Goal: Task Accomplishment & Management: Complete application form

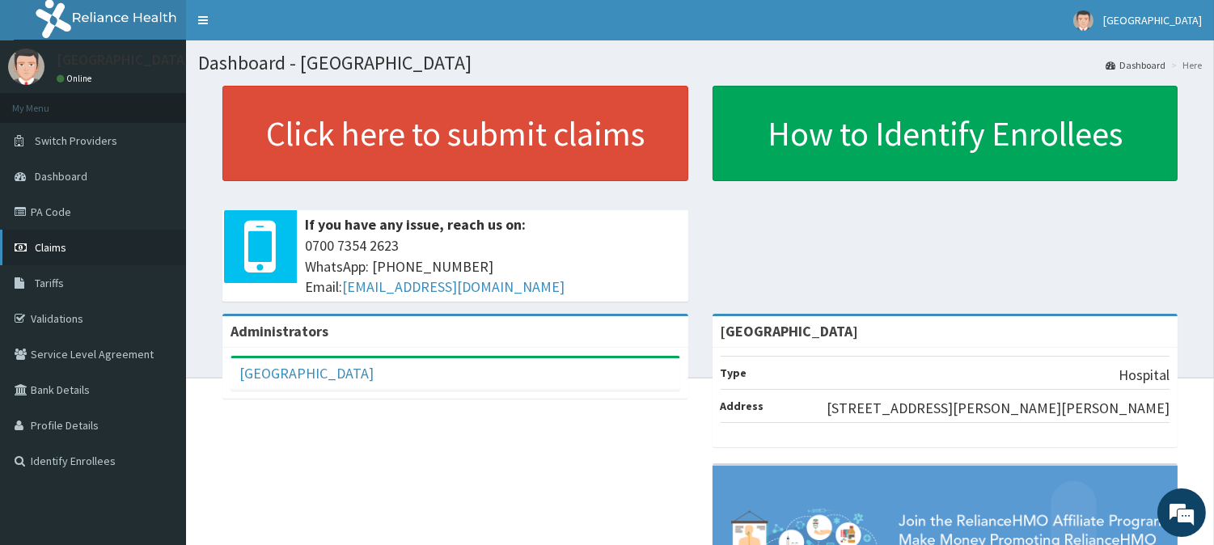
click at [136, 245] on link "Claims" at bounding box center [93, 248] width 186 height 36
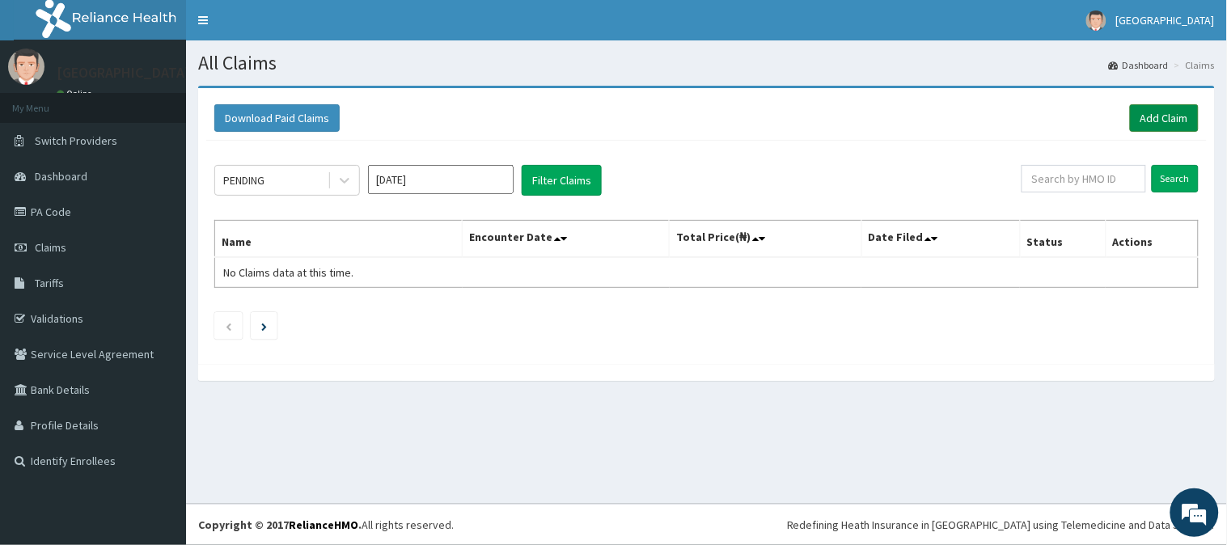
click at [1144, 104] on link "Add Claim" at bounding box center [1164, 118] width 69 height 28
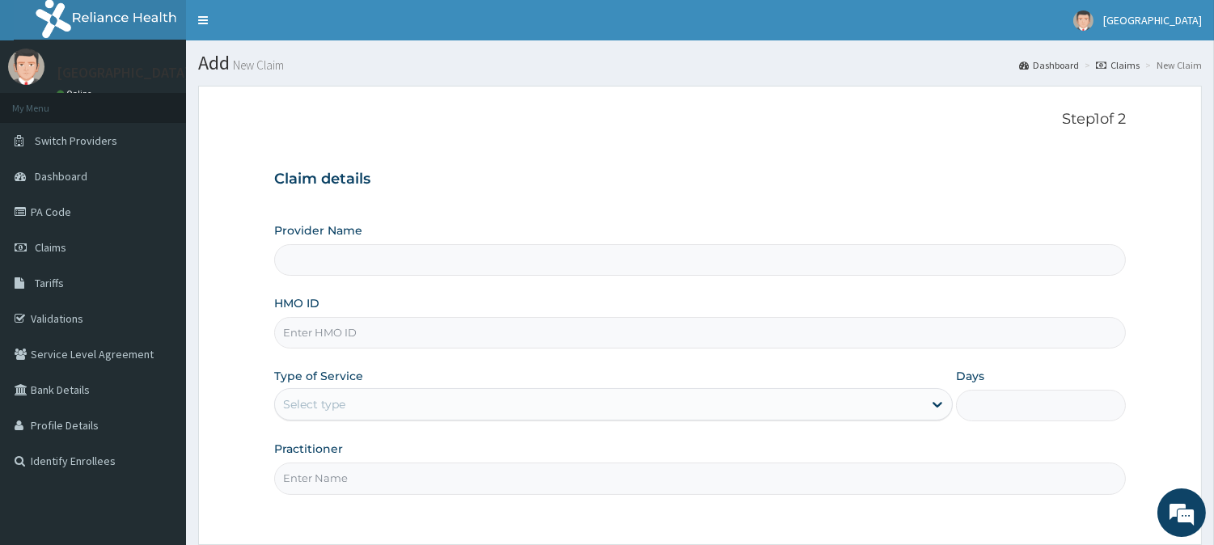
type input "[GEOGRAPHIC_DATA]"
click at [615, 345] on input "HMO ID" at bounding box center [700, 333] width 852 height 32
paste input "vtl/10072/b"
type input "vtl/10072/b"
click at [581, 402] on div "Select type" at bounding box center [599, 405] width 648 height 26
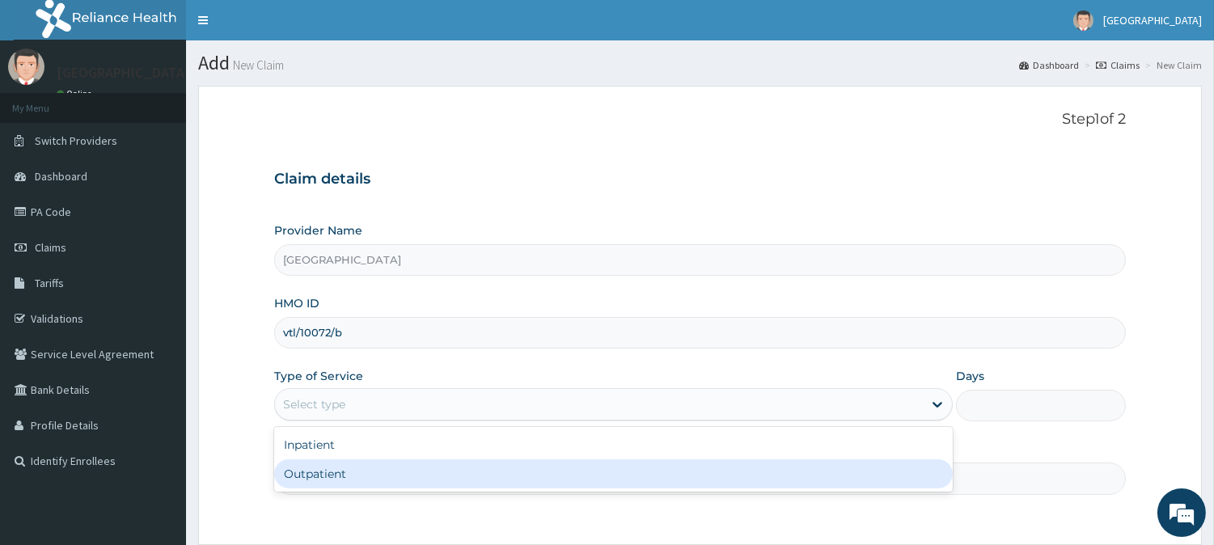
click at [465, 510] on div "Step 1 of 2 Claim details Provider Name Siloan Hospital HMO ID vtl/10072/b Type…" at bounding box center [700, 315] width 852 height 409
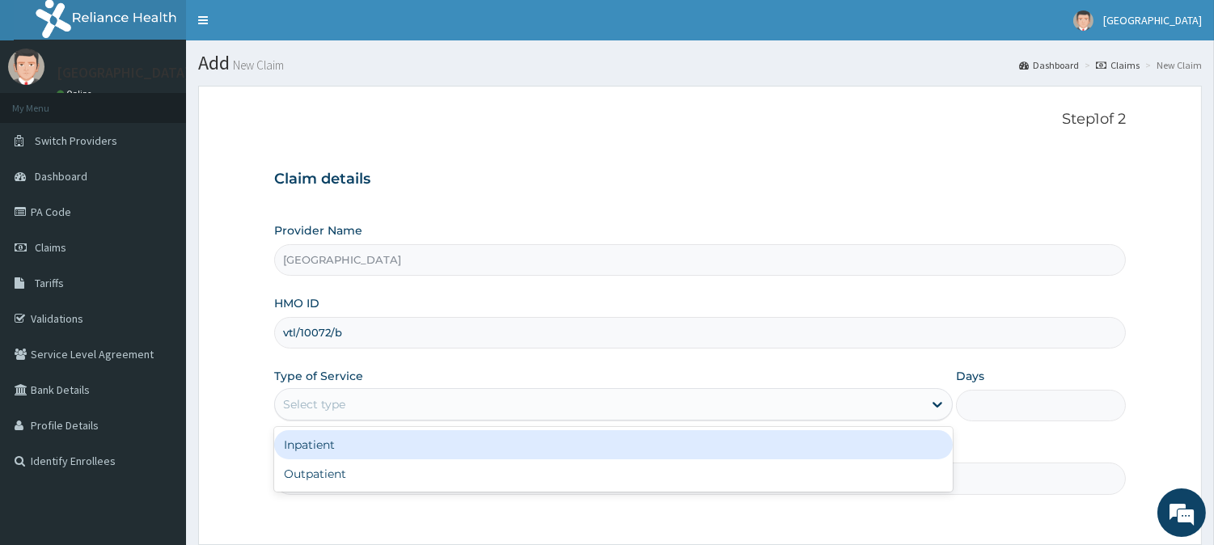
click at [491, 395] on div "Select type" at bounding box center [599, 405] width 648 height 26
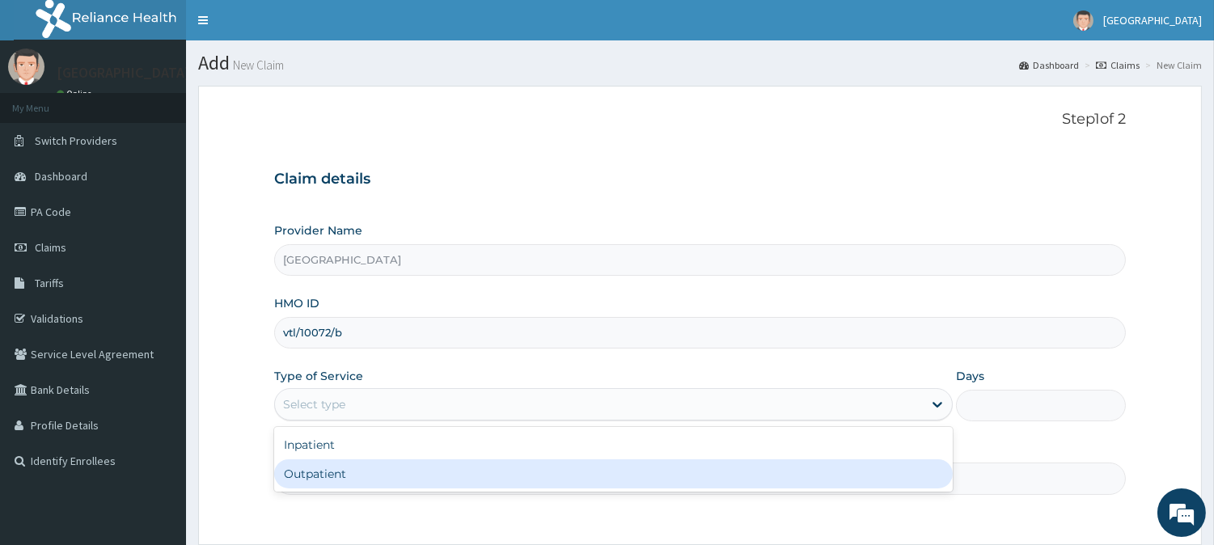
click at [463, 474] on div "Outpatient" at bounding box center [613, 474] width 679 height 29
type input "1"
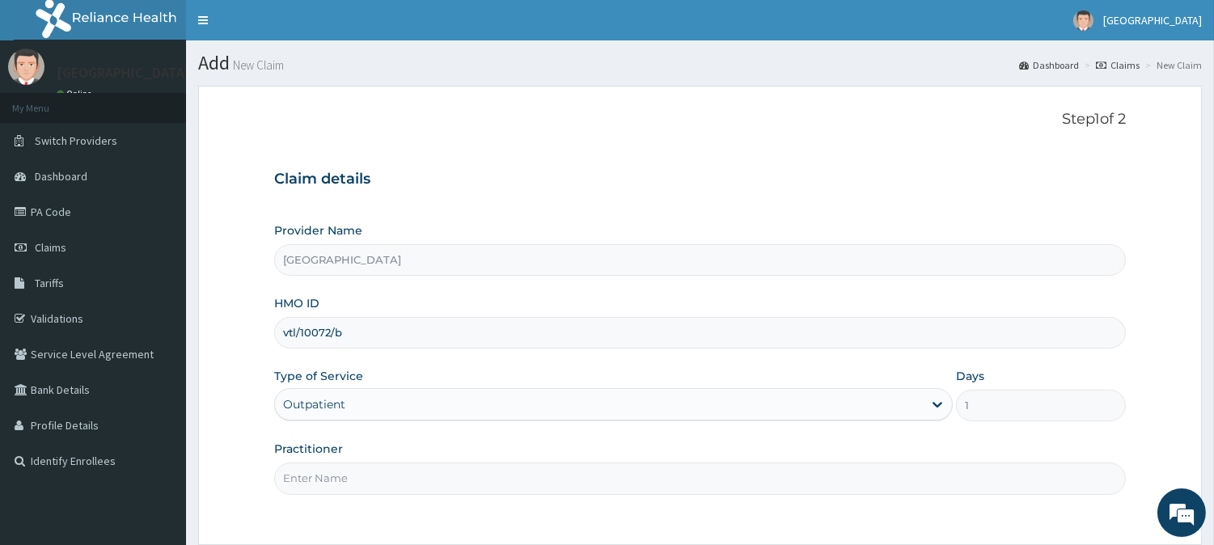
click at [463, 474] on input "Practitioner" at bounding box center [700, 479] width 852 height 32
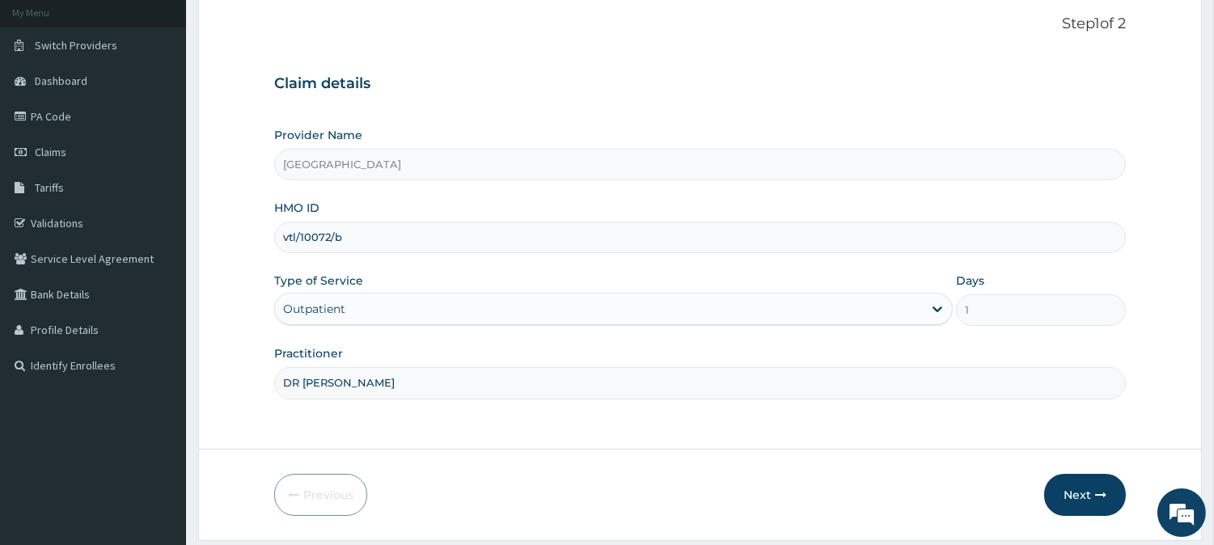
scroll to position [107, 0]
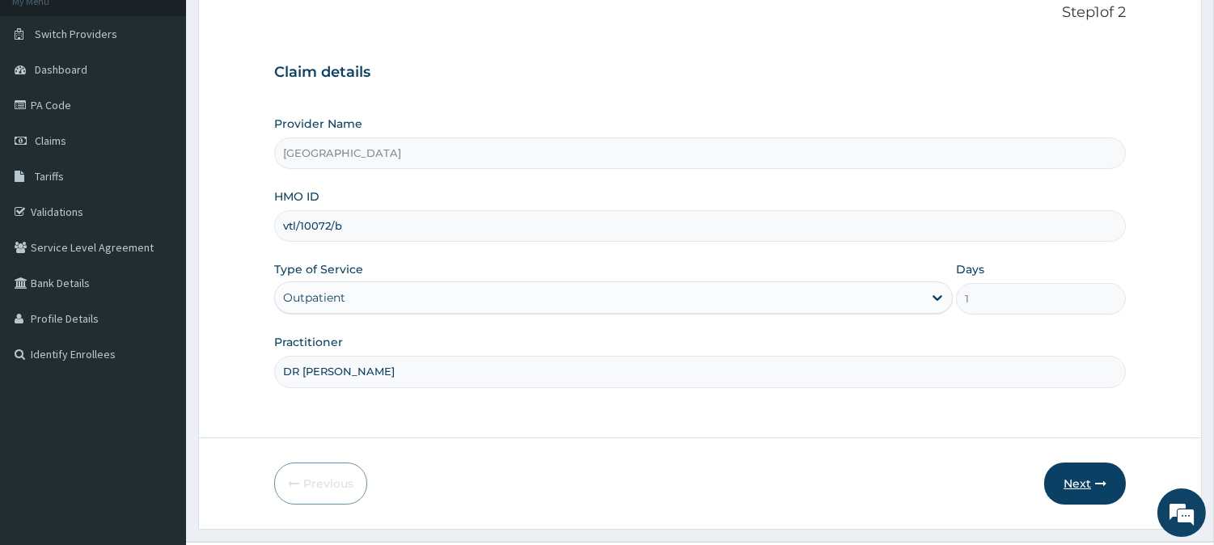
type input "DR ELUMAH"
click at [1093, 474] on button "Next" at bounding box center [1085, 484] width 82 height 42
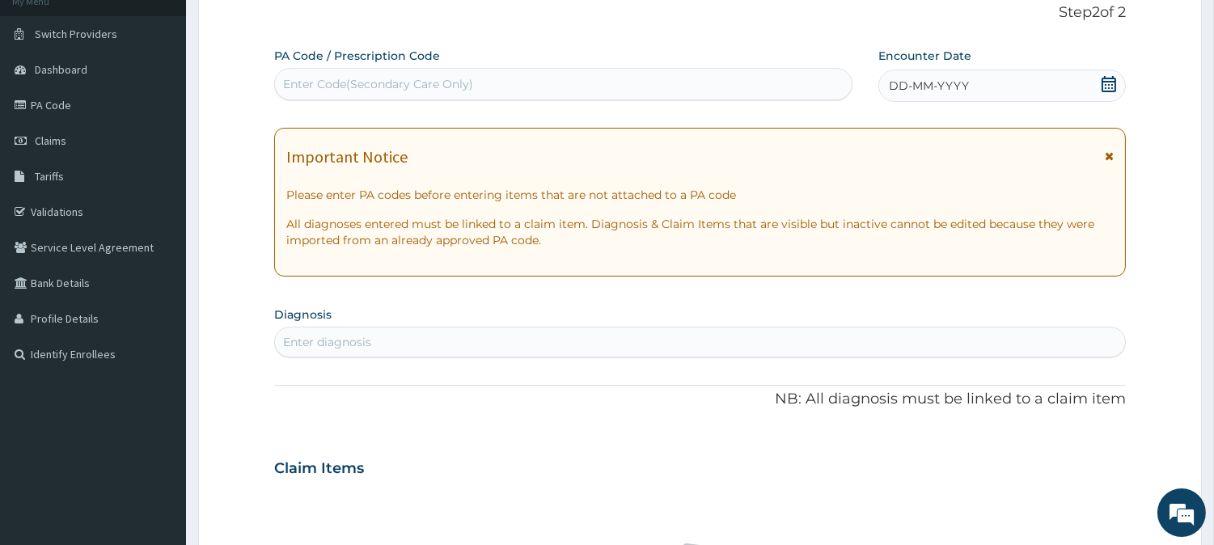
click at [694, 74] on div "Enter Code(Secondary Care Only)" at bounding box center [563, 84] width 577 height 26
paste input "VTL/10072/B"
type input "V"
click at [697, 82] on div "Enter Code(Secondary Care Only)" at bounding box center [563, 84] width 577 height 26
paste input "PA/C31CCF"
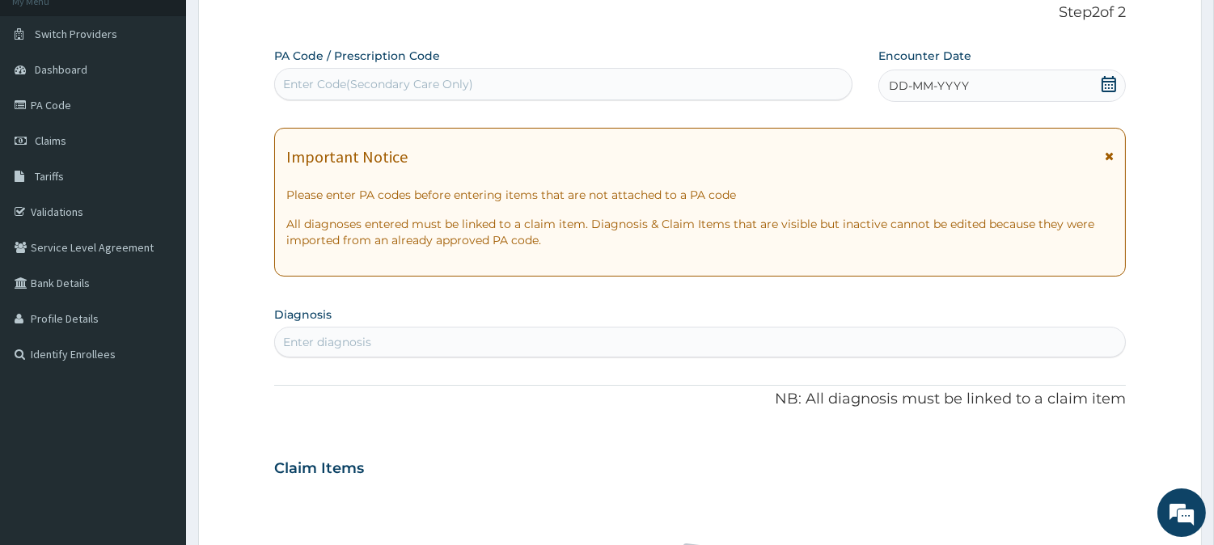
type input "PA/C31CCF"
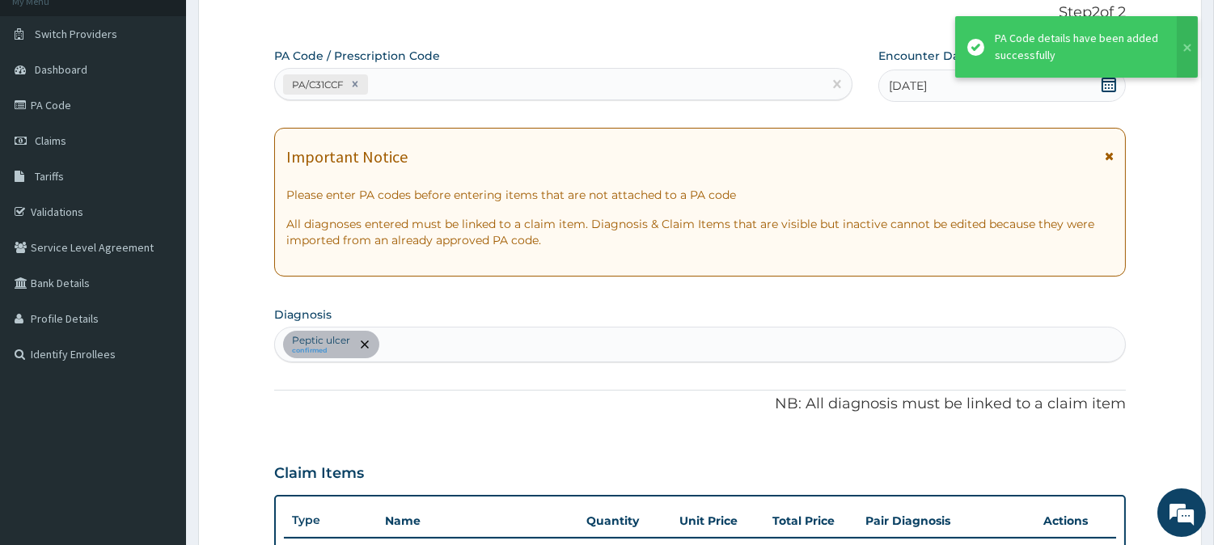
scroll to position [512, 0]
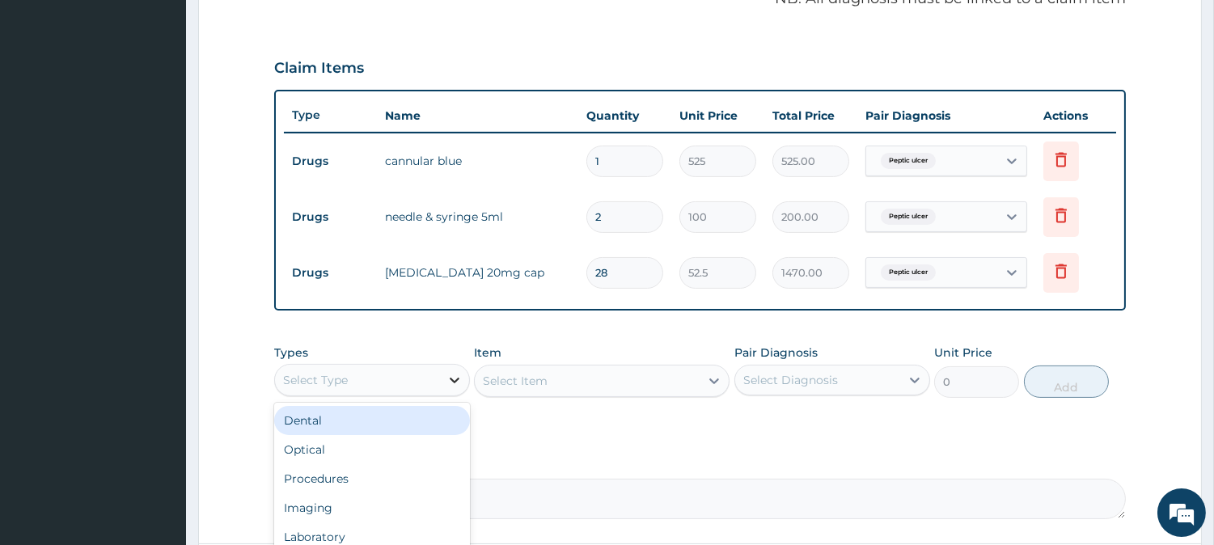
click at [442, 372] on div at bounding box center [454, 380] width 29 height 29
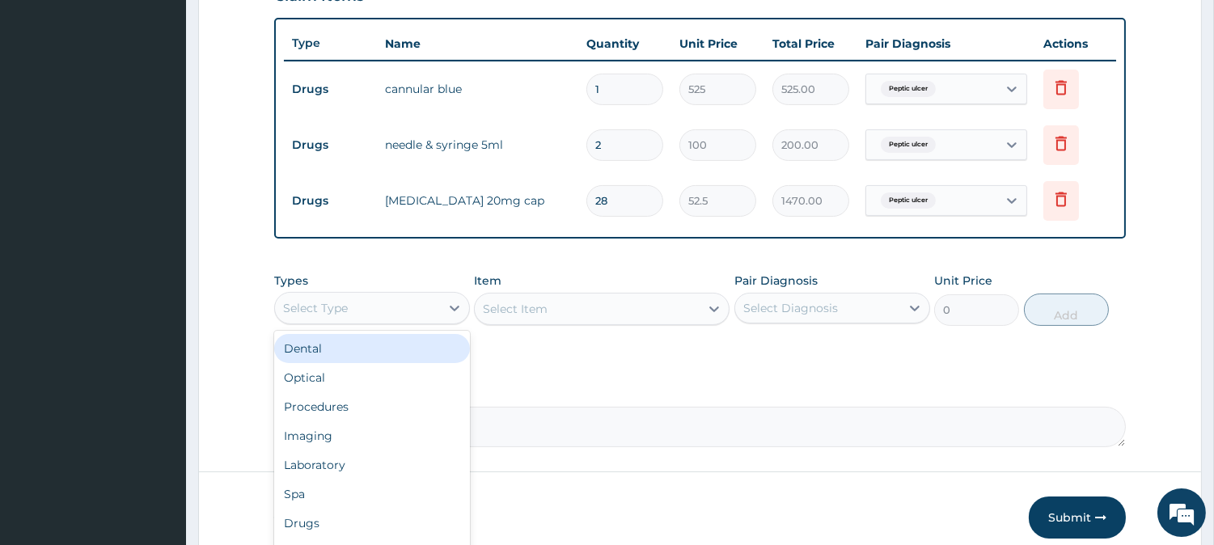
scroll to position [599, 0]
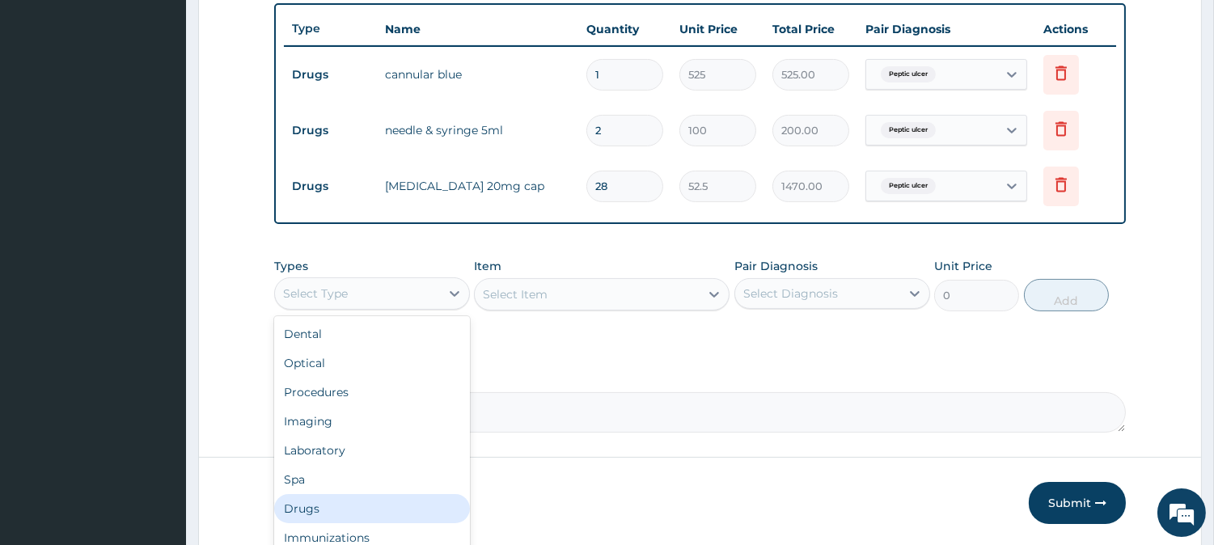
click at [400, 515] on div "Drugs" at bounding box center [372, 508] width 196 height 29
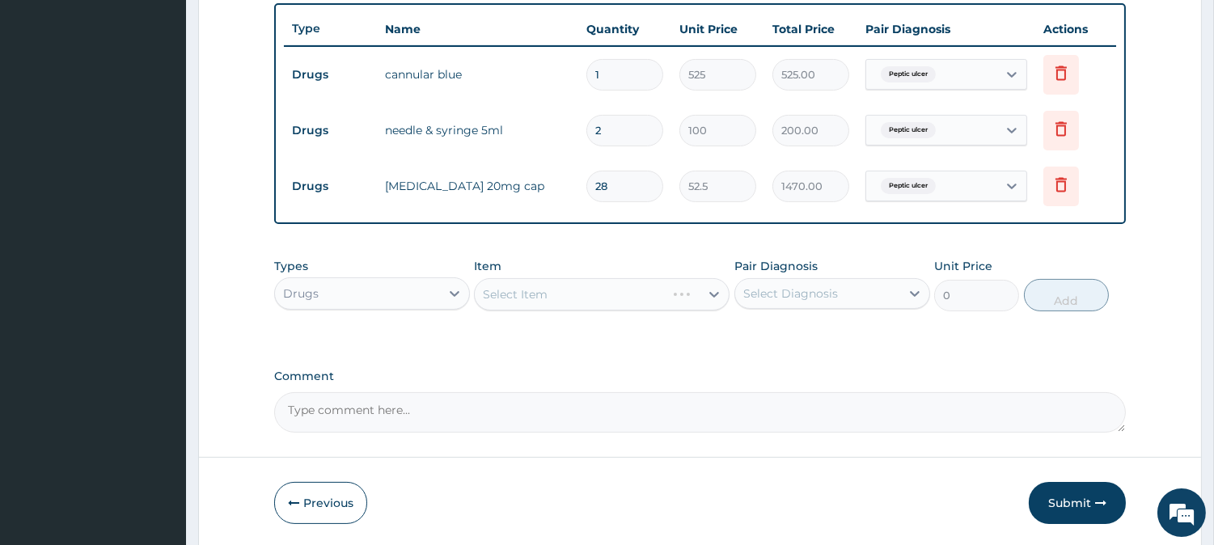
click at [875, 302] on div "Select Diagnosis" at bounding box center [817, 294] width 165 height 26
click at [1199, 172] on form "Step 2 of 2 PA Code / Prescription Code PA/C31CCF Encounter Date 12-08-2025 Imp…" at bounding box center [700, 17] width 1004 height 1061
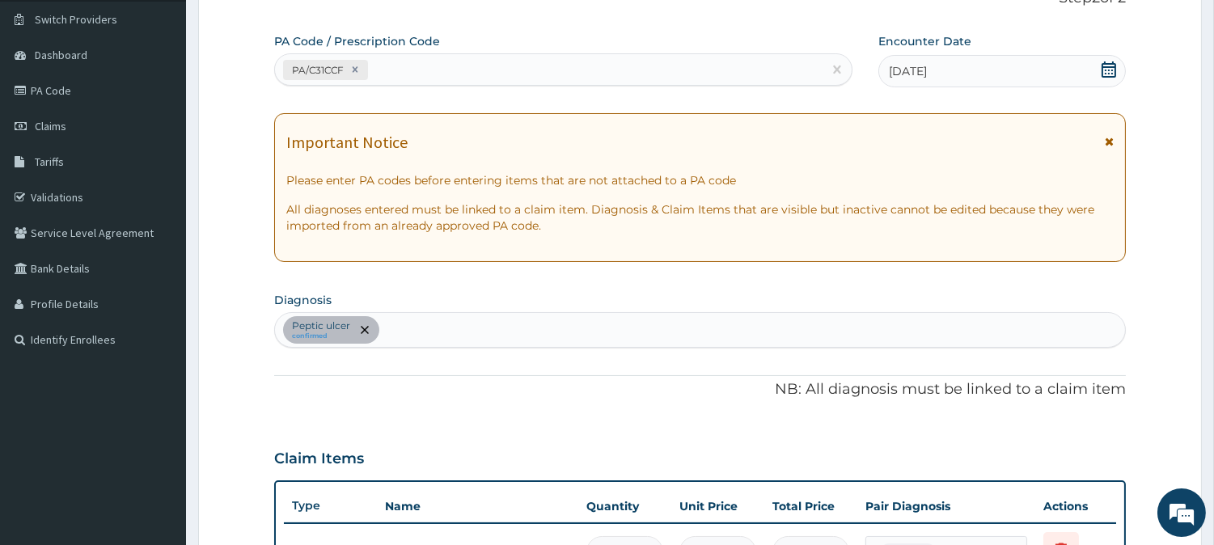
click at [538, 326] on div "Peptic ulcer confirmed" at bounding box center [700, 330] width 850 height 34
type input "MALARIA"
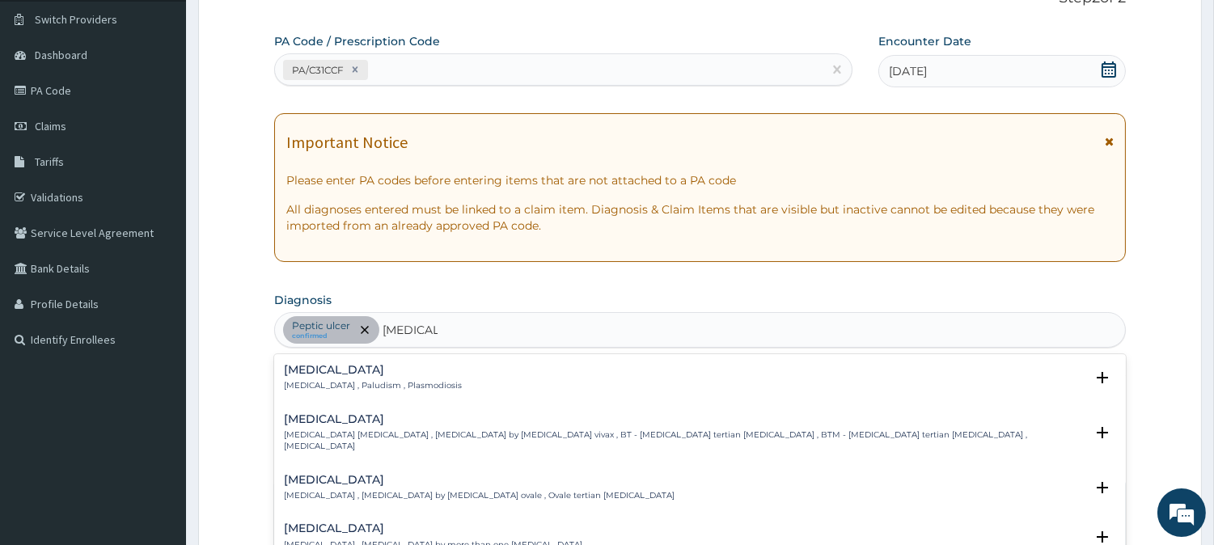
click at [362, 373] on h4 "Malaria" at bounding box center [373, 370] width 178 height 12
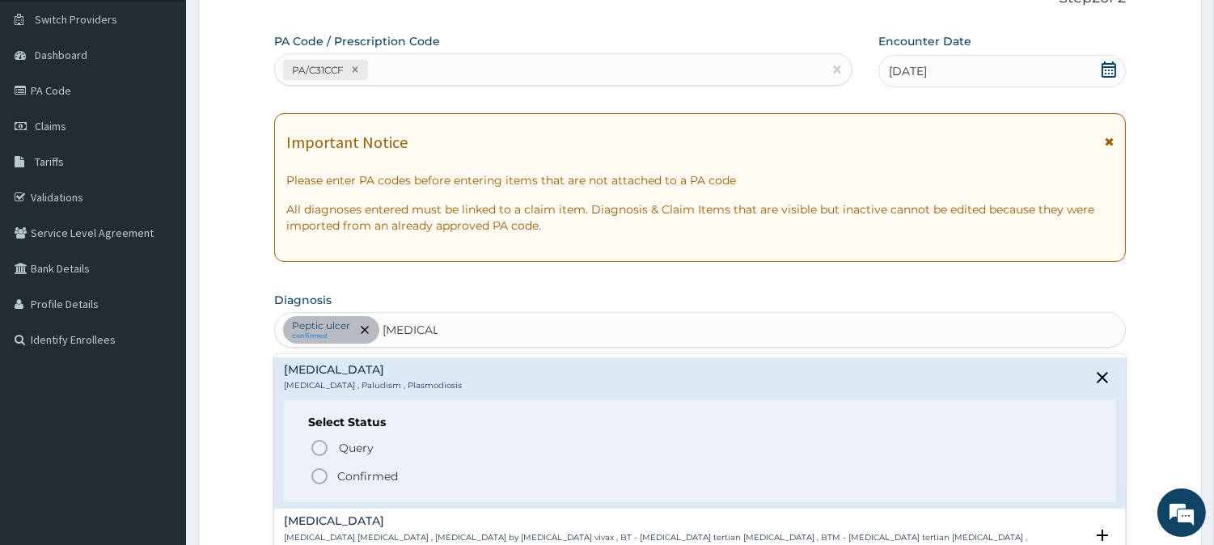
click at [351, 470] on p "Confirmed" at bounding box center [367, 476] width 61 height 16
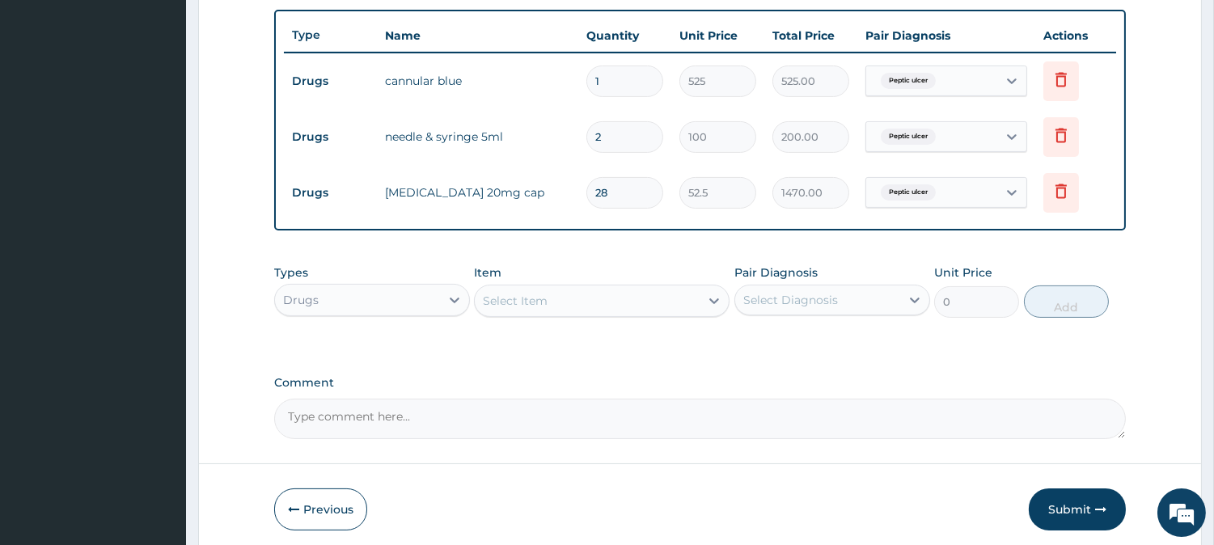
scroll to position [594, 0]
click at [879, 295] on div "Select Diagnosis" at bounding box center [817, 299] width 165 height 26
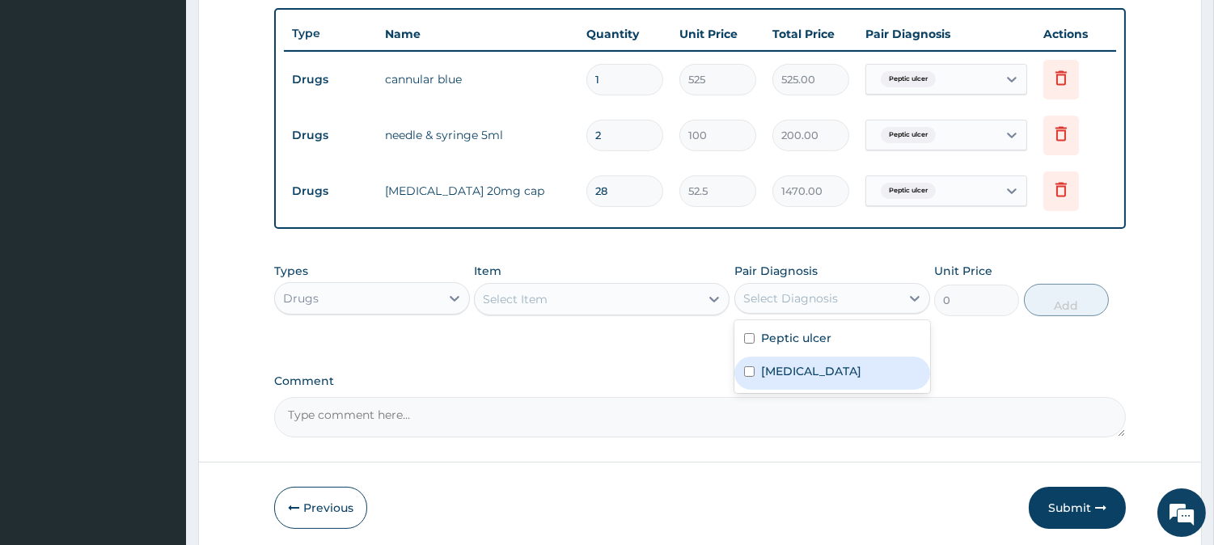
click at [858, 366] on div "Malaria" at bounding box center [833, 373] width 196 height 33
checkbox input "true"
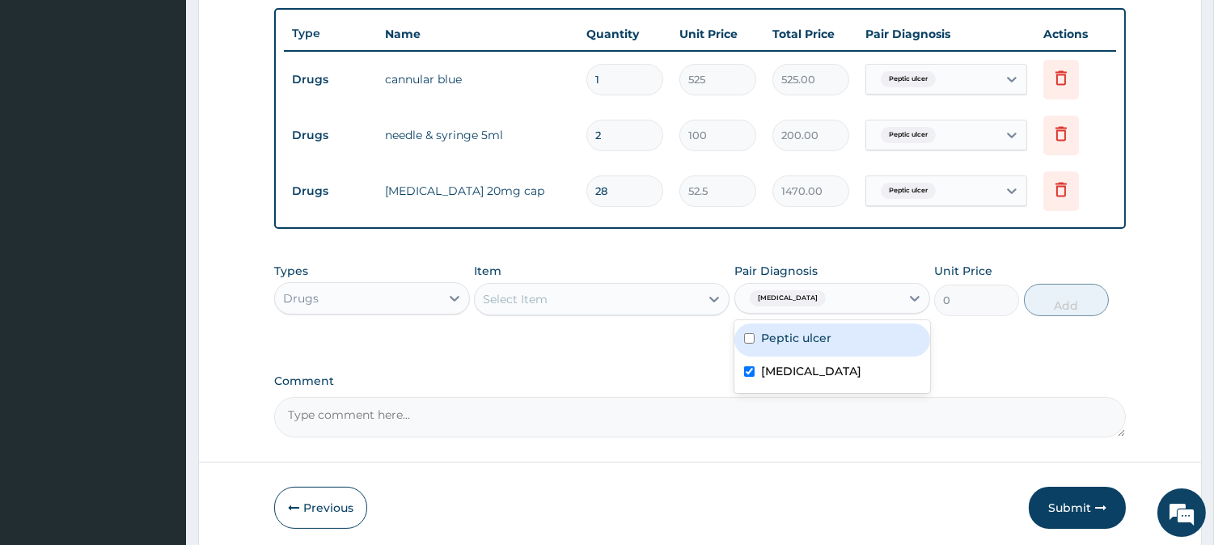
click at [611, 295] on div "Select Item" at bounding box center [587, 299] width 225 height 26
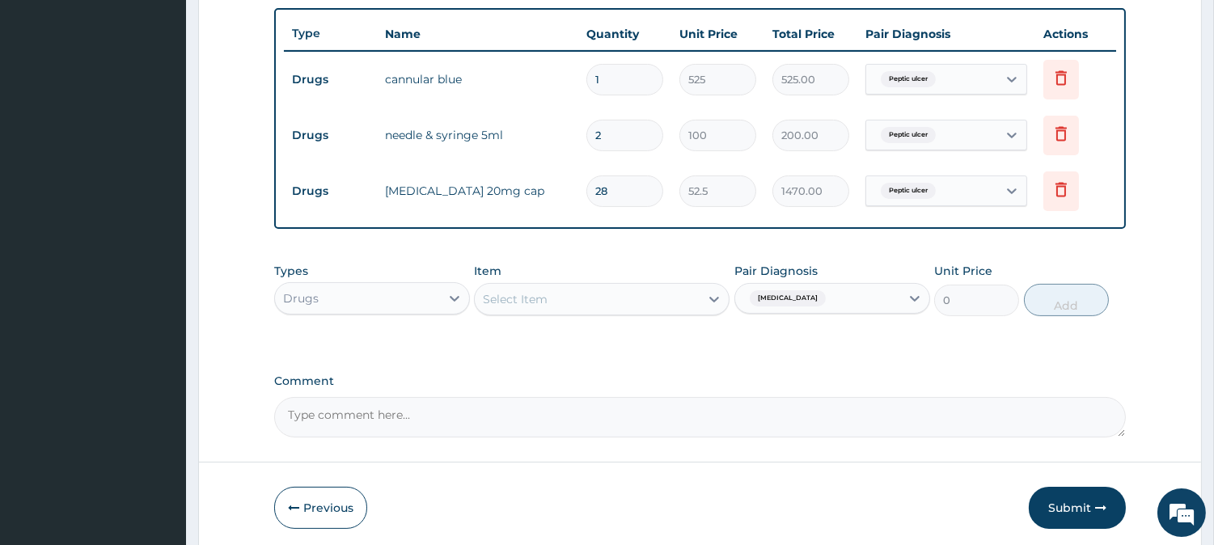
click at [611, 295] on div "Select Item" at bounding box center [587, 299] width 225 height 26
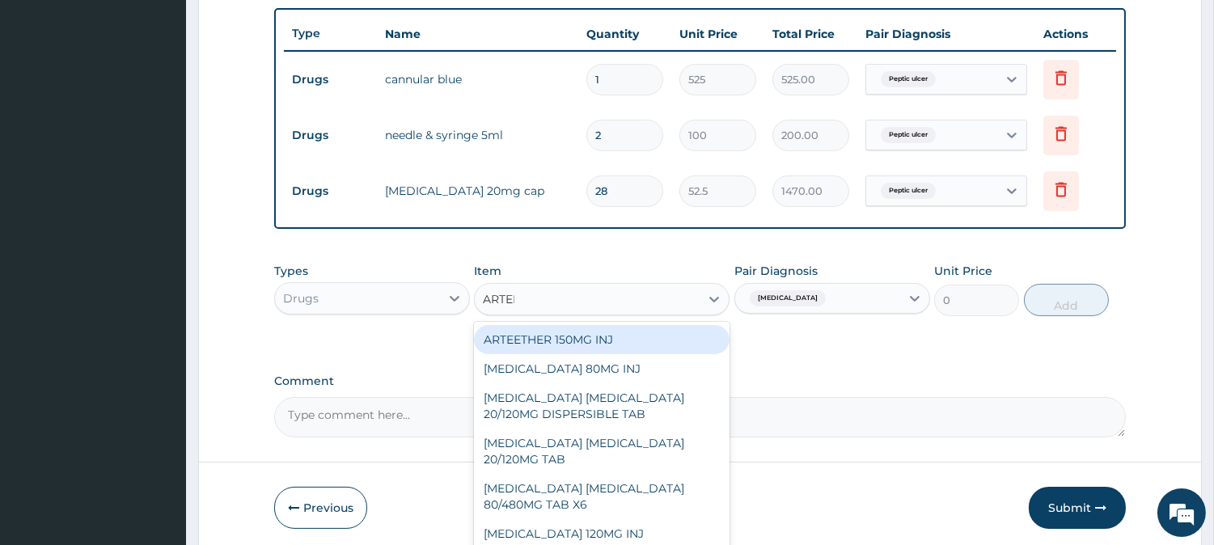
type input "ARTEME"
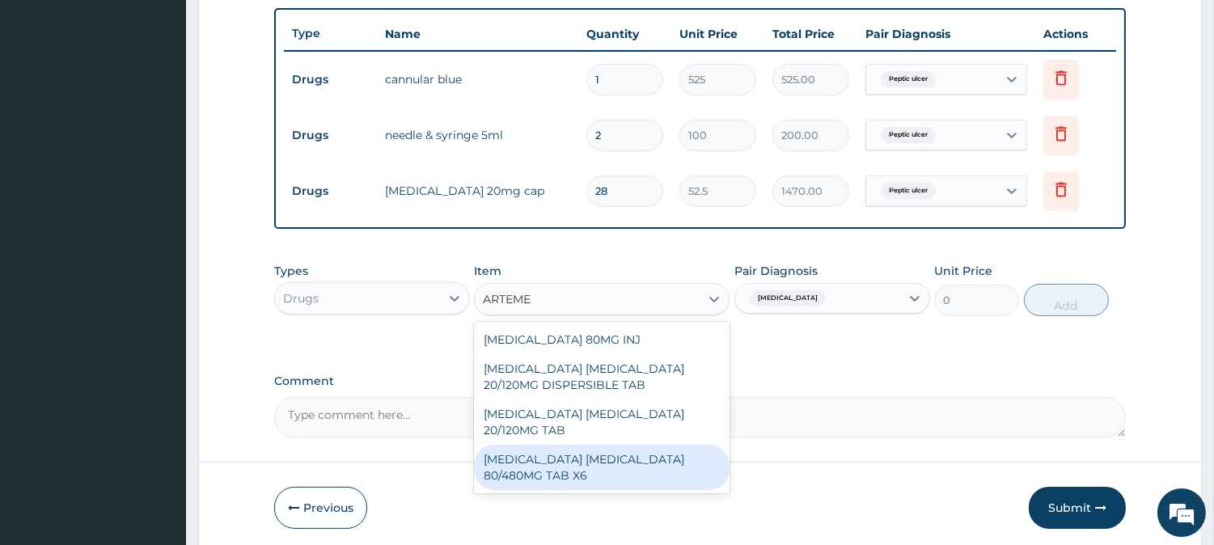
click at [611, 461] on div "ARTEMETHER LUMEFANTRINE 80/480MG TAB X6" at bounding box center [602, 467] width 256 height 45
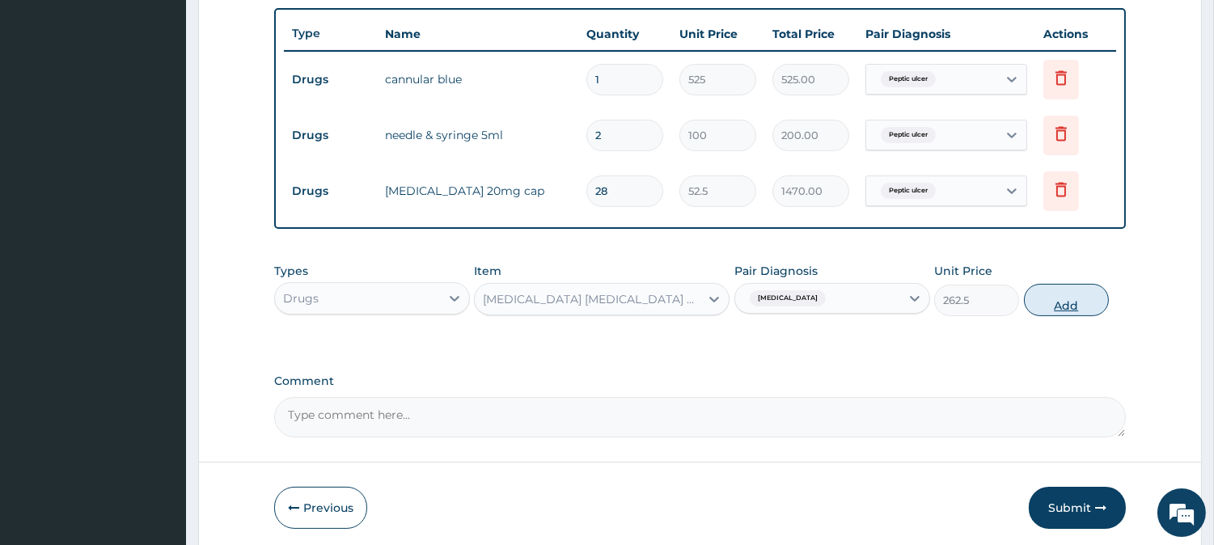
click at [1058, 303] on button "Add" at bounding box center [1066, 300] width 85 height 32
type input "0"
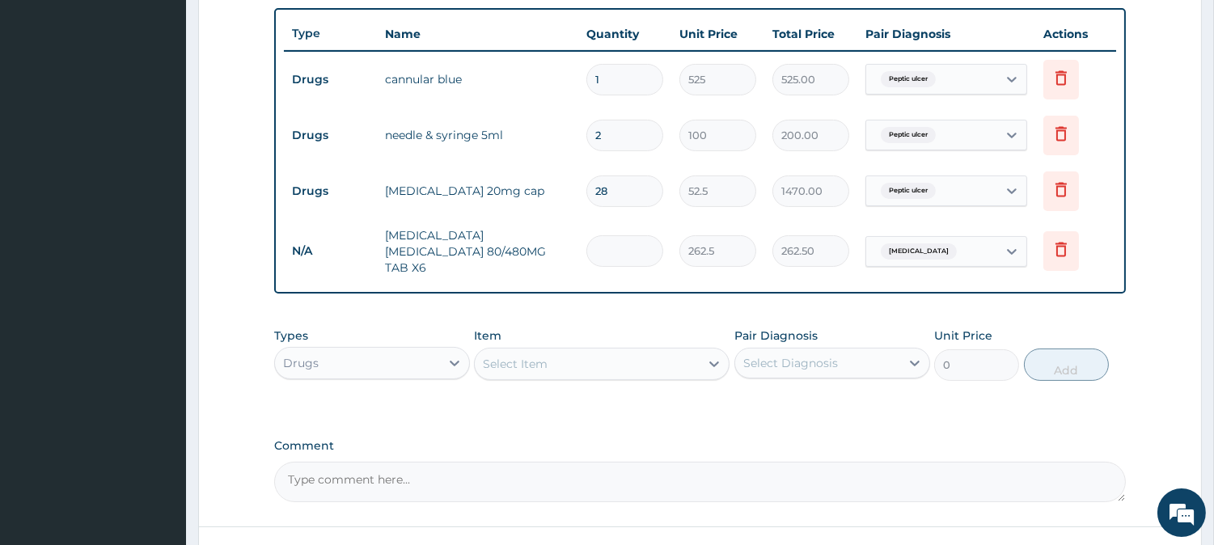
type input "0.00"
type input "6"
type input "1575.00"
type input "6"
click at [647, 336] on div "Item Select Item" at bounding box center [602, 354] width 256 height 53
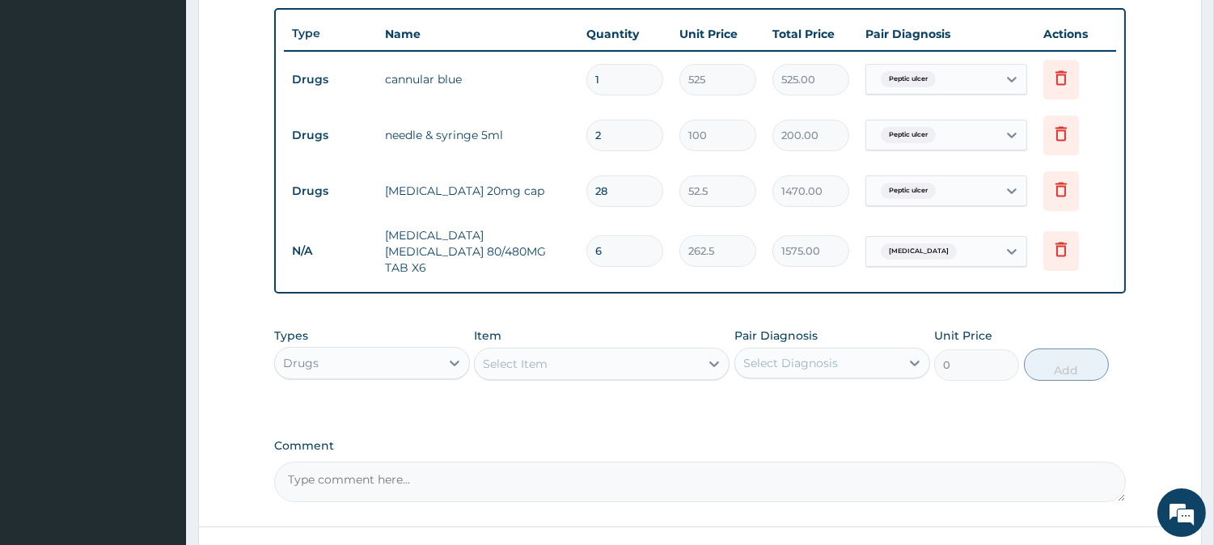
click at [647, 335] on div "Item Select Item" at bounding box center [602, 354] width 256 height 53
click at [646, 354] on div "Select Item" at bounding box center [587, 364] width 225 height 26
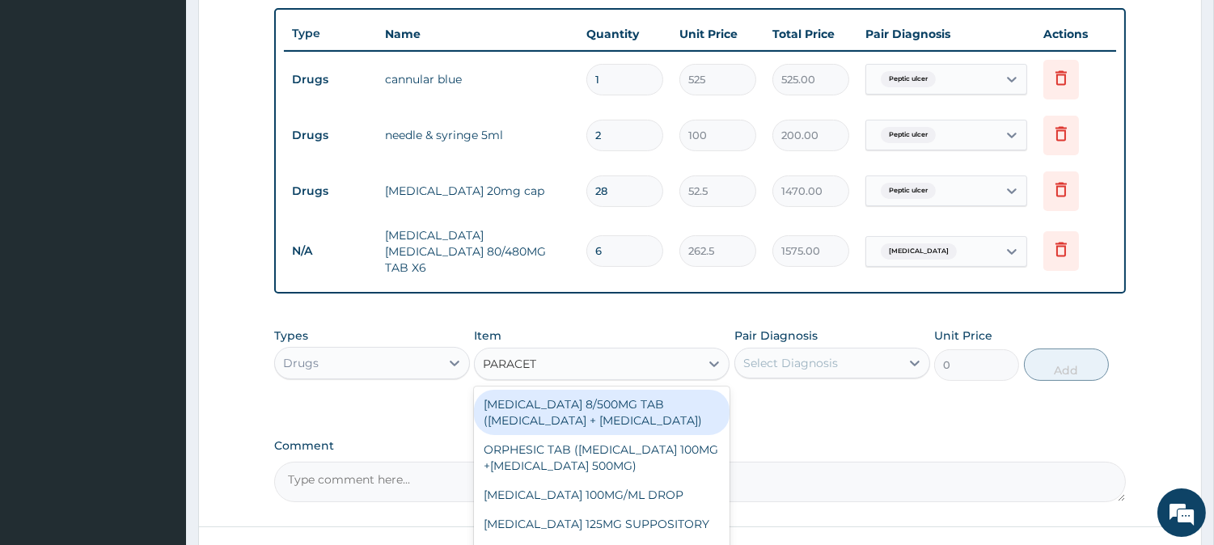
type input "PARACETA"
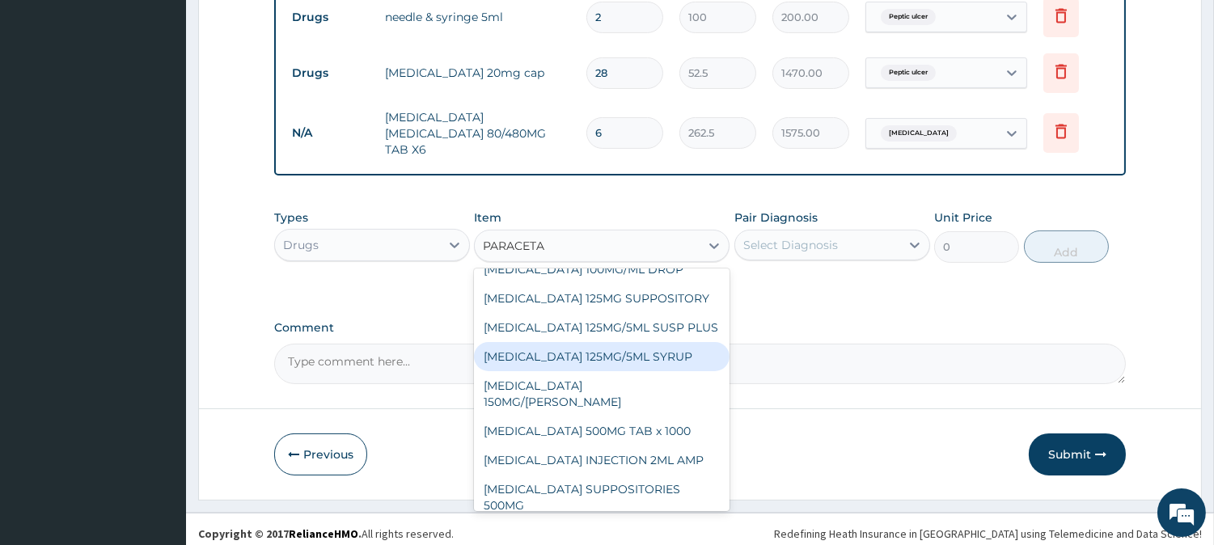
scroll to position [134, 0]
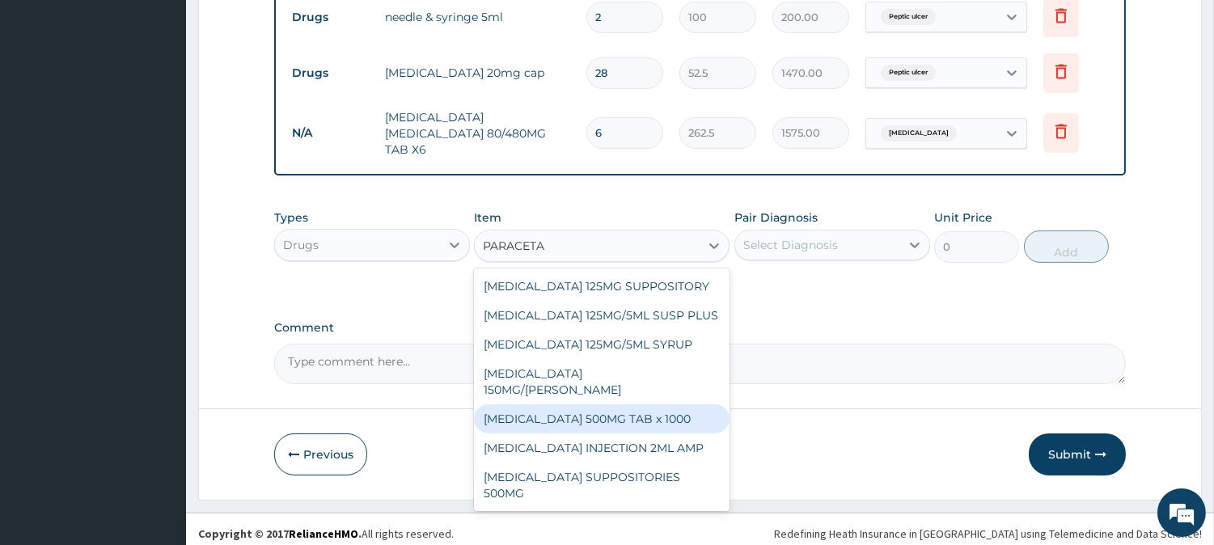
click at [684, 407] on div "PARACETAMOL 500MG TAB x 1000" at bounding box center [602, 419] width 256 height 29
type input "11.025"
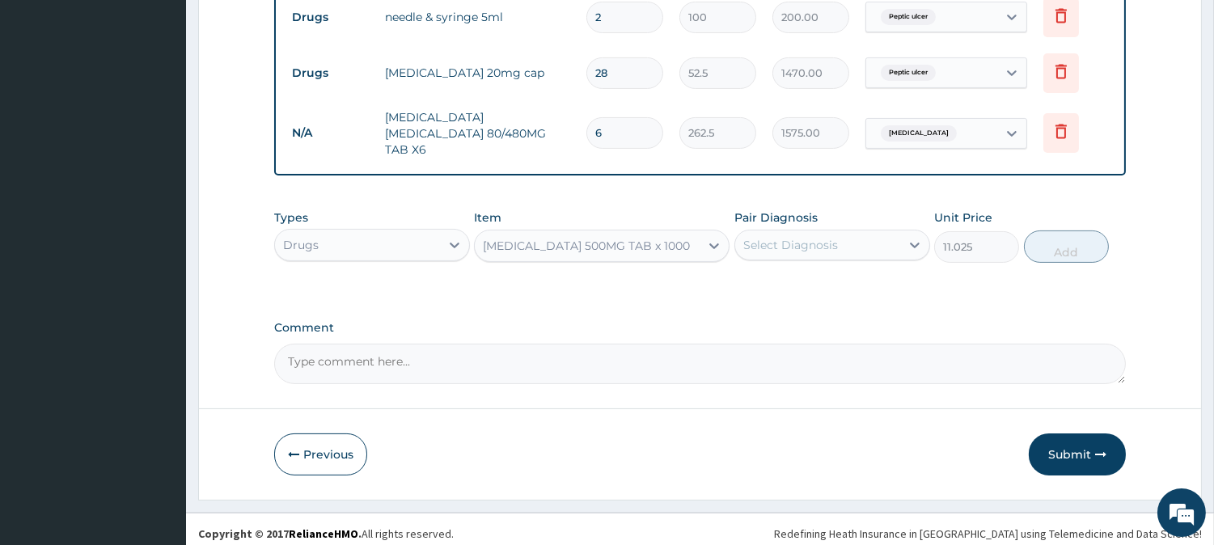
click at [876, 214] on div "Pair Diagnosis Select Diagnosis" at bounding box center [833, 236] width 196 height 53
click at [870, 232] on div "Select Diagnosis" at bounding box center [817, 245] width 165 height 26
click at [858, 303] on div "Malaria" at bounding box center [833, 319] width 196 height 33
checkbox input "true"
click at [1090, 244] on button "Add" at bounding box center [1066, 247] width 85 height 32
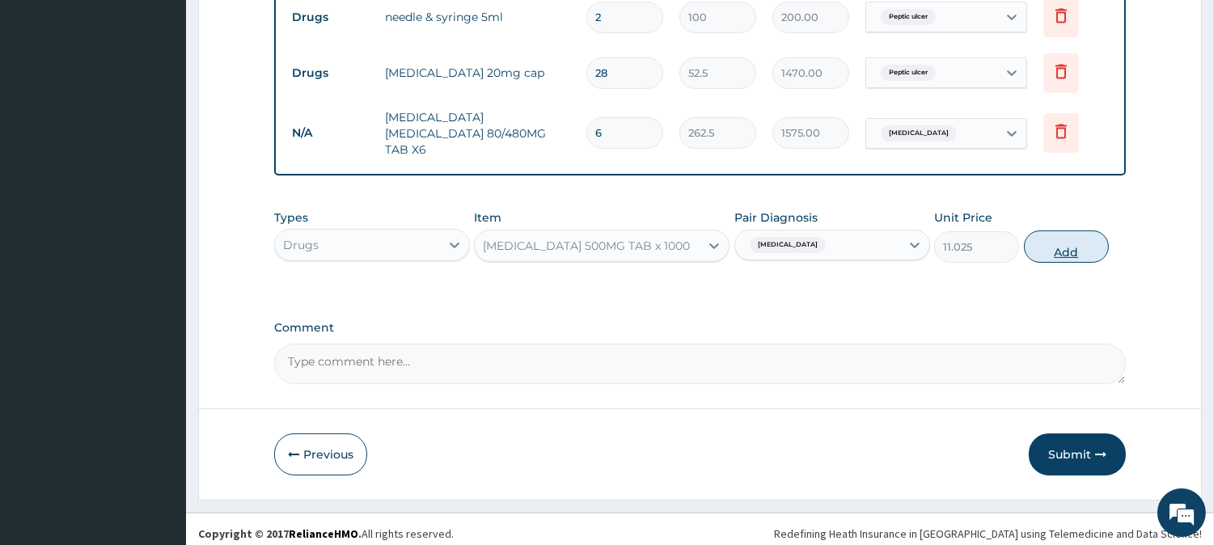
type input "0"
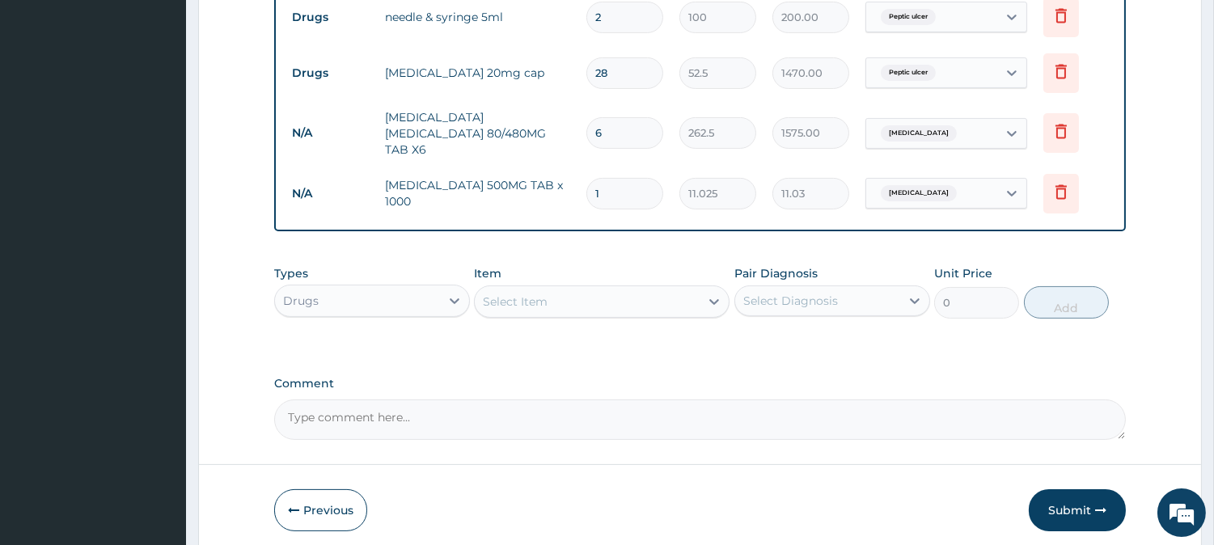
type input "0.00"
type input "3"
type input "33.08"
type input "39"
type input "429.98"
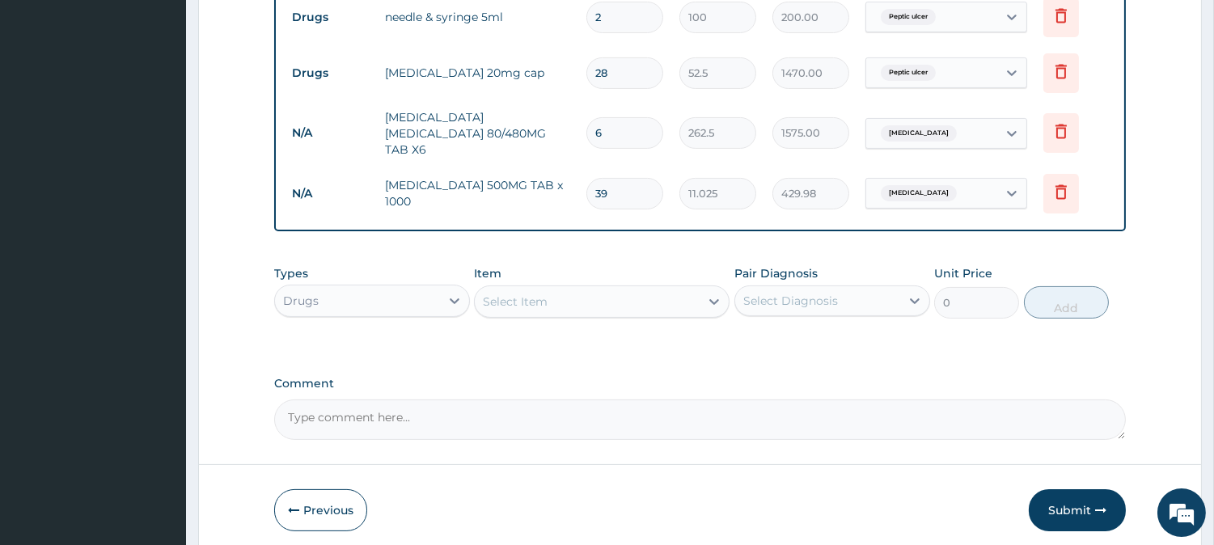
type input "3"
type input "33.08"
type input "30"
type input "330.75"
type input "30"
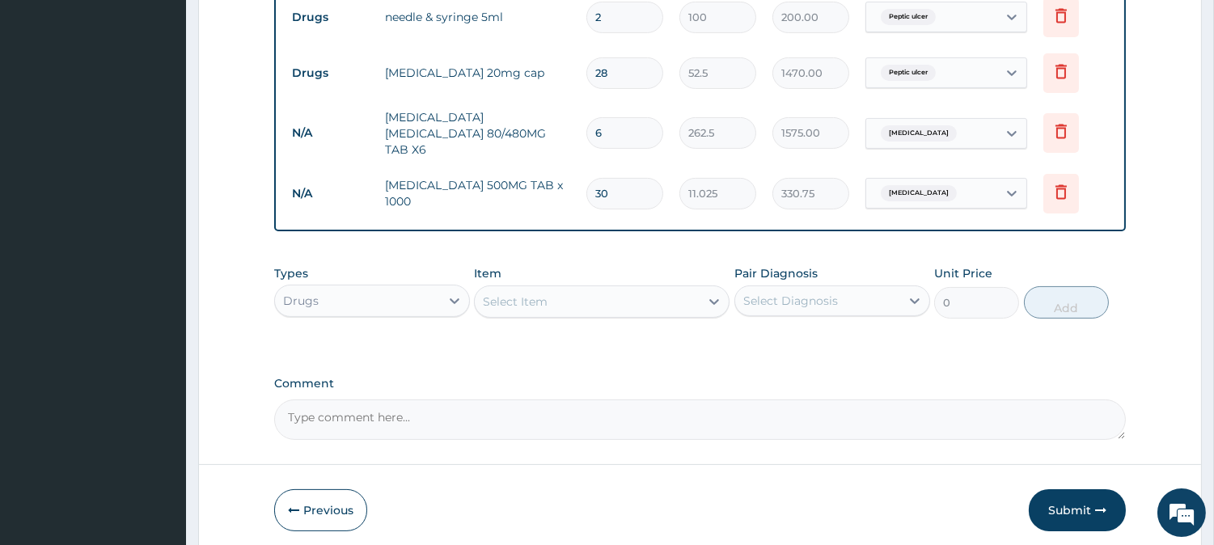
click at [599, 291] on div "Select Item" at bounding box center [587, 302] width 225 height 26
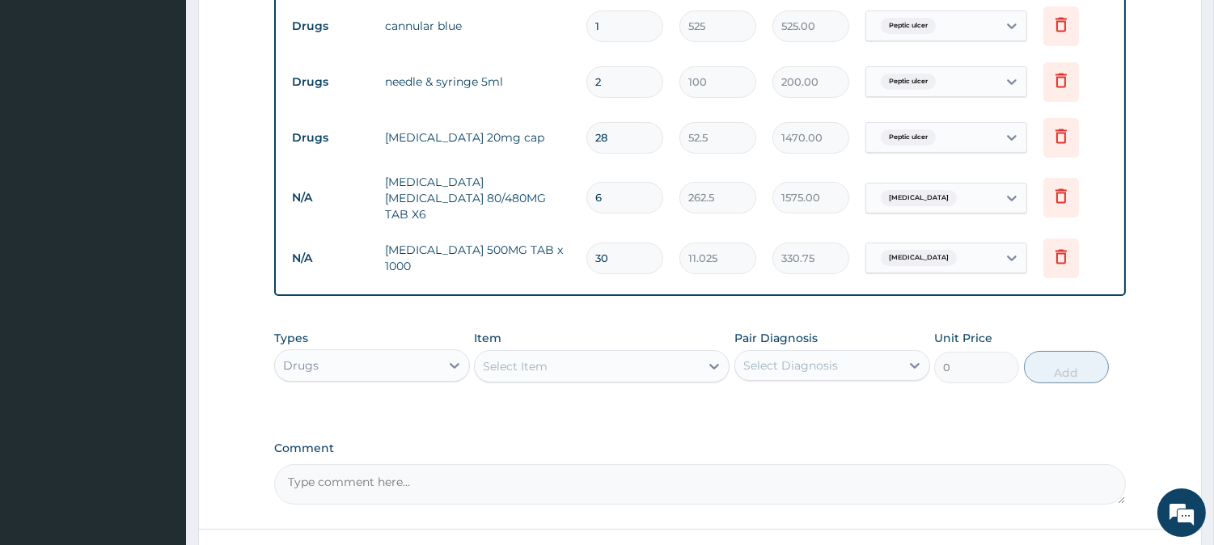
scroll to position [767, 0]
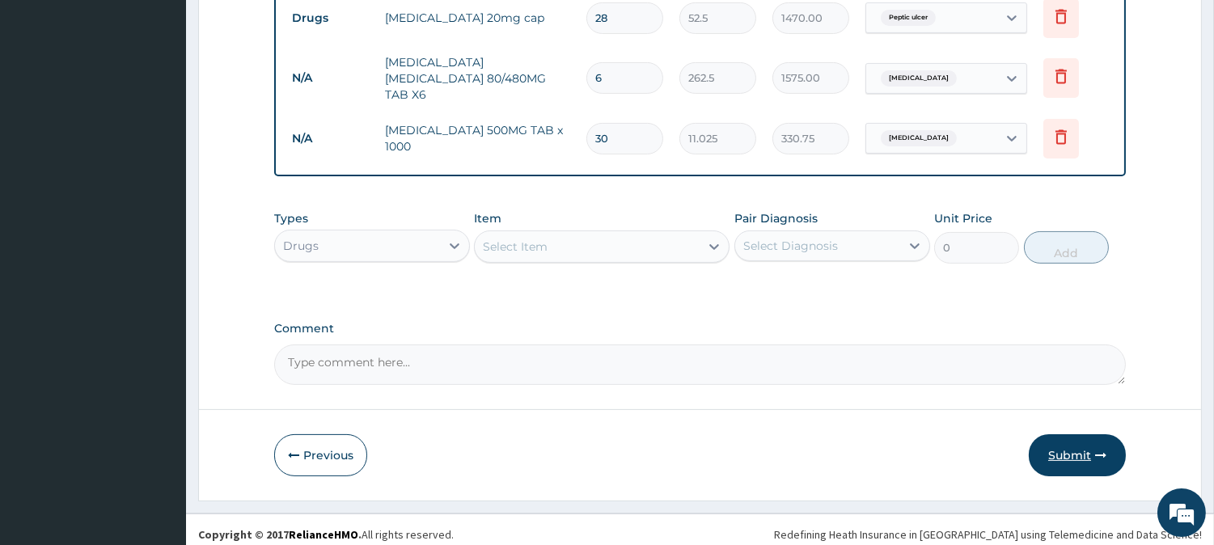
click at [1100, 434] on button "Submit" at bounding box center [1077, 455] width 97 height 42
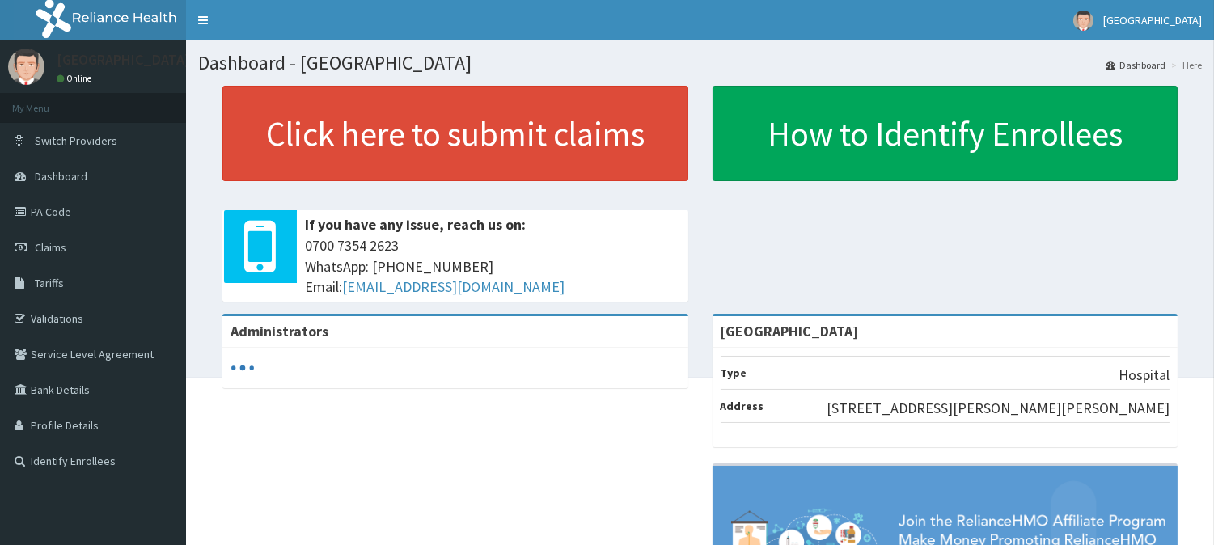
click at [116, 218] on link "PA Code" at bounding box center [93, 212] width 186 height 36
